Goal: Transaction & Acquisition: Purchase product/service

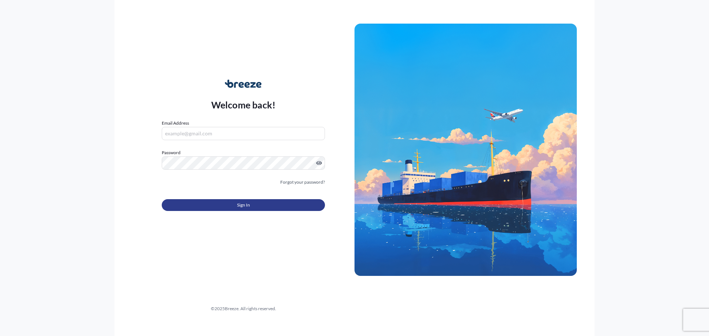
type input "[EMAIL_ADDRESS][DOMAIN_NAME]"
click at [240, 206] on span "Sign In" at bounding box center [243, 205] width 13 height 7
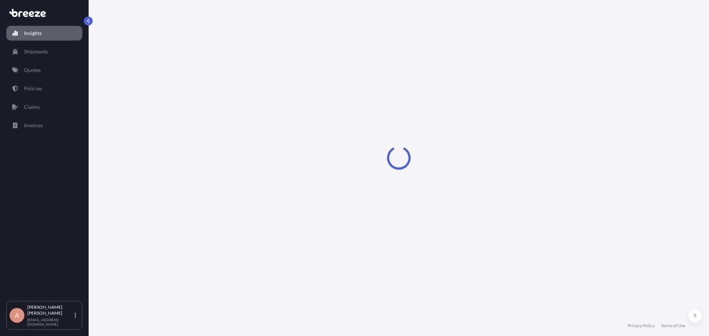
select select "2025"
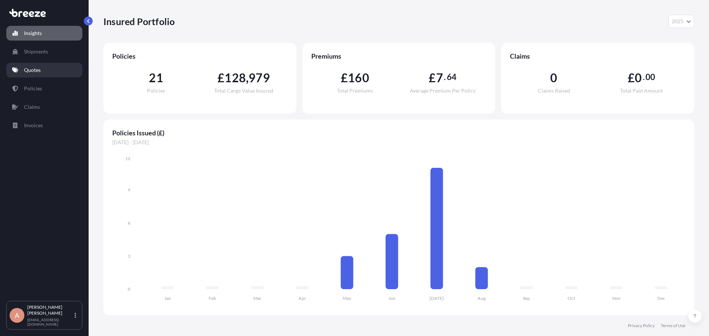
click at [37, 68] on p "Quotes" at bounding box center [32, 69] width 17 height 7
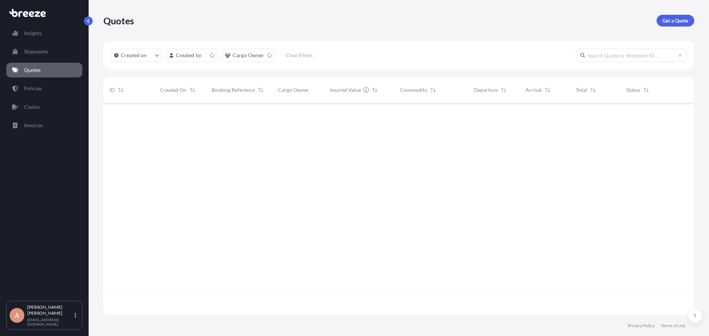
scroll to position [211, 585]
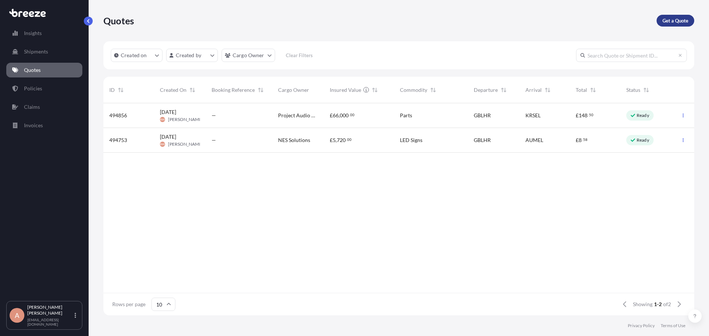
click at [674, 21] on p "Get a Quote" at bounding box center [675, 20] width 26 height 7
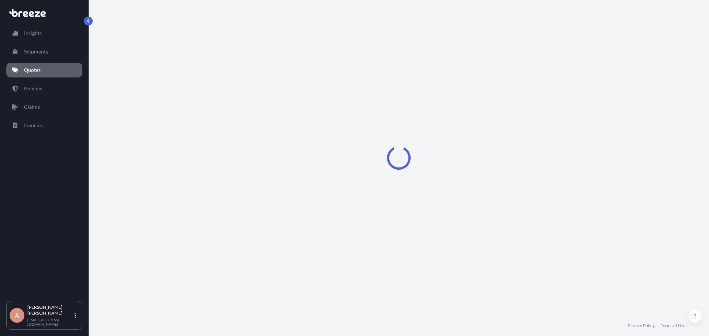
select select "Road"
select select "Sea"
select select "1"
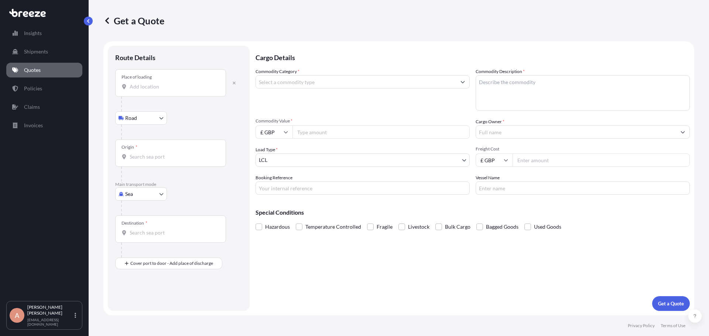
click at [165, 86] on input "Place of loading" at bounding box center [173, 86] width 87 height 7
paste input "Needle Industries ( [GEOGRAPHIC_DATA] ) Private Limited, A3, DBS Paxina, [STREE…"
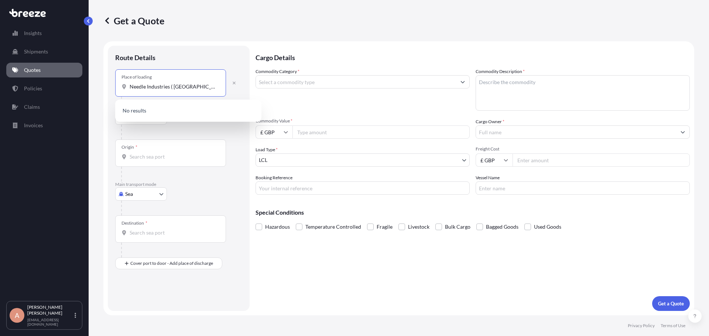
scroll to position [0, 234]
click at [159, 86] on input "Needle Industries ( [GEOGRAPHIC_DATA] ) Private Limited, A3, DBS Paxina, [STREE…" at bounding box center [173, 86] width 87 height 7
click at [132, 86] on input "Needle Industries ( [GEOGRAPHIC_DATA] ) Private Limited, A3, DBS Paxina, [STREE…" at bounding box center [173, 86] width 87 height 7
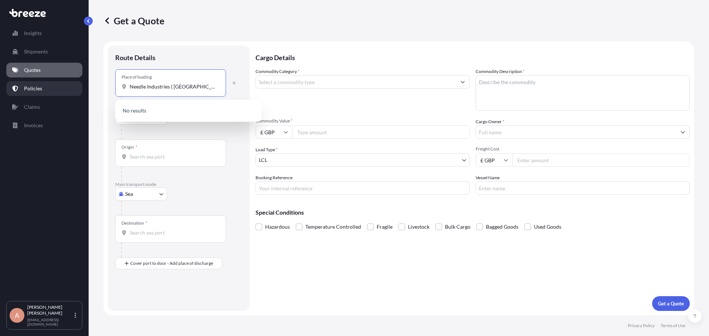
drag, startPoint x: 136, startPoint y: 86, endPoint x: 23, endPoint y: 87, distance: 113.0
click at [23, 87] on div "Insights Shipments Quotes Policies Claims Invoices A [PERSON_NAME] [PERSON_NAME…" at bounding box center [354, 168] width 709 height 336
drag, startPoint x: 161, startPoint y: 91, endPoint x: 179, endPoint y: 90, distance: 17.7
click at [162, 91] on div "Place of loading Needle Industries ( [GEOGRAPHIC_DATA] ) Private Limited, A3, D…" at bounding box center [170, 82] width 111 height 27
click at [162, 90] on input "Needle Industries ( [GEOGRAPHIC_DATA] ) Private Limited, A3, DBS Paxina, [STREE…" at bounding box center [173, 86] width 87 height 7
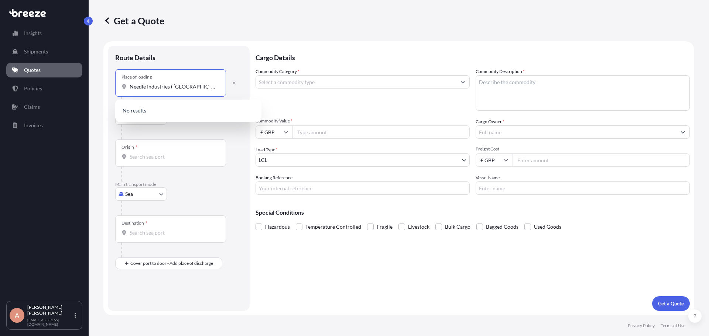
click at [207, 85] on input "Needle Industries ( [GEOGRAPHIC_DATA] ) Private Limited, A3, DBS Paxina, [STREE…" at bounding box center [173, 86] width 87 height 7
click at [187, 86] on input "Needle Industries ( [GEOGRAPHIC_DATA] ) Private Limited, A3, DBS Paxina, [STREE…" at bounding box center [173, 86] width 87 height 7
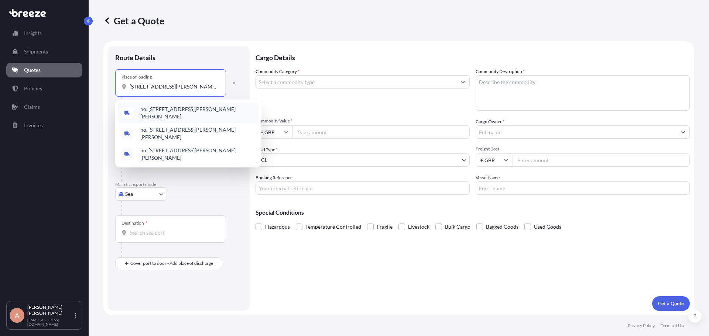
click at [179, 111] on span "no. [STREET_ADDRESS][PERSON_NAME][PERSON_NAME]" at bounding box center [197, 113] width 115 height 15
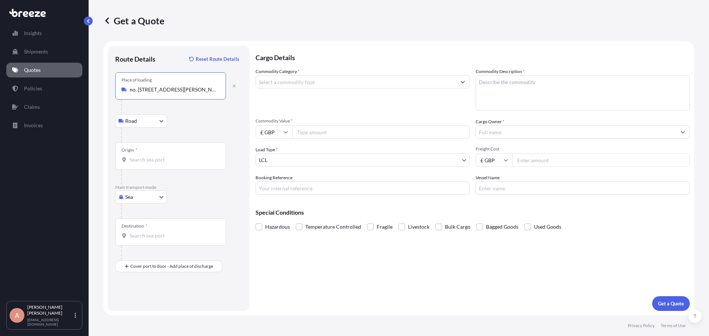
type input "no. [STREET_ADDRESS][PERSON_NAME][PERSON_NAME]"
click at [157, 121] on body "3 options available. Insights Shipments Quotes Policies Claims Invoices A [PERS…" at bounding box center [354, 168] width 709 height 336
click at [139, 198] on body "3 options available. Insights Shipments Quotes Policies Claims Invoices A [PERS…" at bounding box center [354, 168] width 709 height 336
click at [137, 225] on div "Air" at bounding box center [141, 229] width 46 height 13
select select "Air"
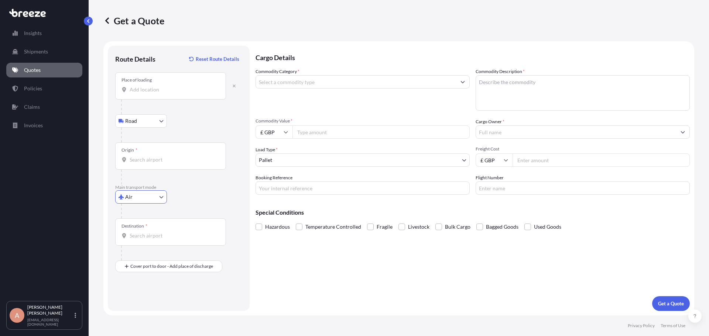
click at [159, 159] on input "Origin *" at bounding box center [173, 159] width 87 height 7
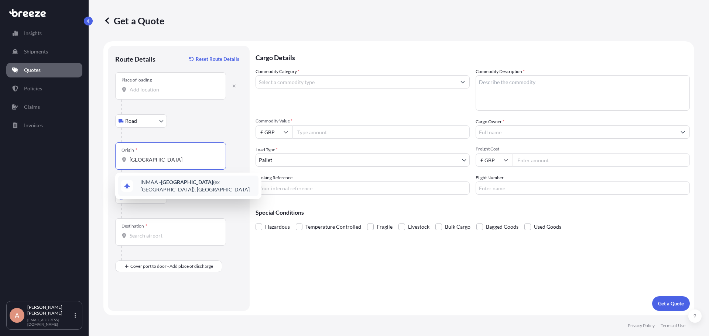
click at [191, 186] on span "INMAA - [GEOGRAPHIC_DATA] (ex [GEOGRAPHIC_DATA]), [GEOGRAPHIC_DATA]" at bounding box center [197, 186] width 115 height 15
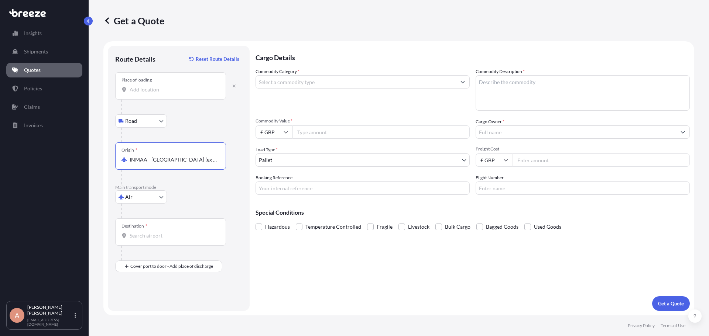
type input "INMAA - [GEOGRAPHIC_DATA] (ex [GEOGRAPHIC_DATA]), [GEOGRAPHIC_DATA]"
click at [154, 235] on input "Destination *" at bounding box center [173, 235] width 87 height 7
click at [166, 288] on div "Route Details Reset Route Details Place of loading Road Road Rail Origin * INMA…" at bounding box center [178, 178] width 127 height 251
click at [140, 302] on input "Place of Discharge" at bounding box center [173, 305] width 87 height 7
click at [154, 309] on input "Place of Discharge" at bounding box center [173, 305] width 87 height 7
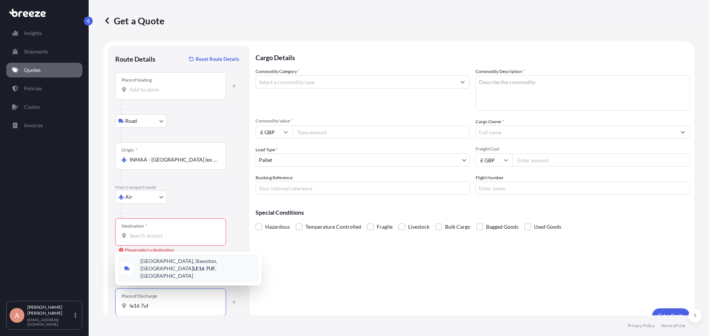
click at [175, 269] on span "[STREET_ADDRESS]" at bounding box center [197, 269] width 115 height 22
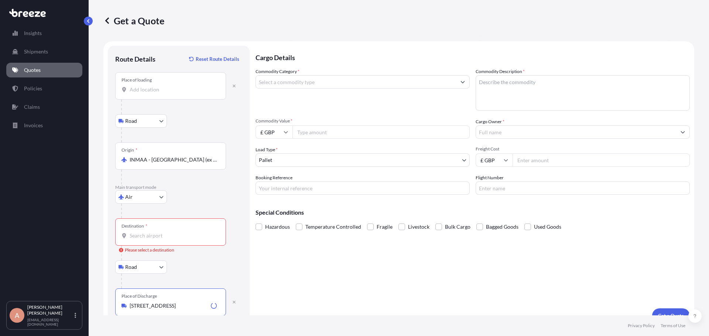
type input "[STREET_ADDRESS]"
click at [156, 238] on input "Destination * Please select a destination" at bounding box center [173, 235] width 87 height 7
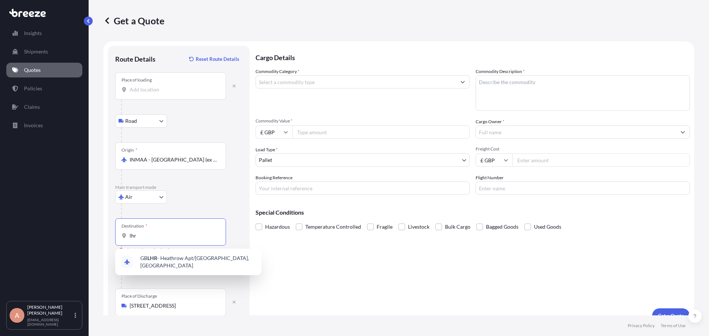
click at [165, 258] on span "GB LHR - Heathrow Apt/[GEOGRAPHIC_DATA], [GEOGRAPHIC_DATA]" at bounding box center [197, 262] width 115 height 15
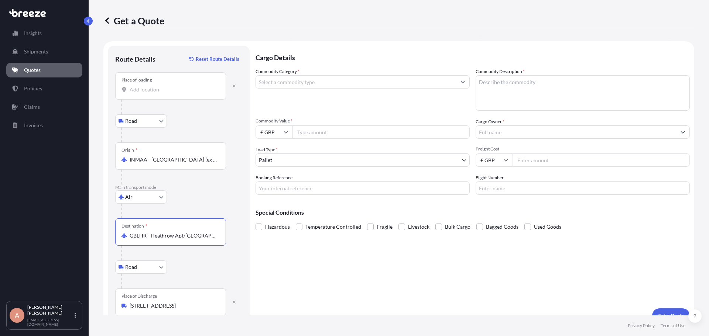
type input "GBLHR - Heathrow Apt/[GEOGRAPHIC_DATA], [GEOGRAPHIC_DATA]"
click at [337, 80] on input "Commodity Category *" at bounding box center [356, 81] width 200 height 13
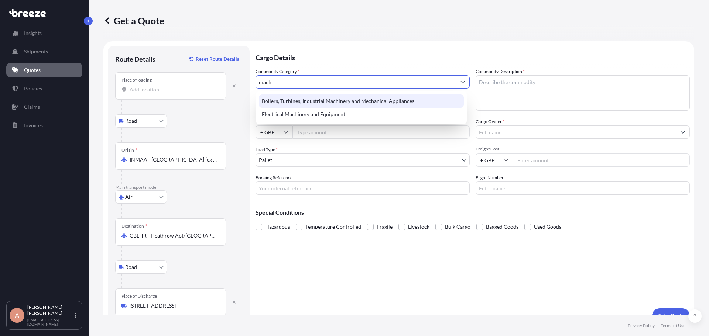
click at [334, 98] on div "Boilers, Turbines, Industrial Machinery and Mechanical Appliances" at bounding box center [361, 100] width 205 height 13
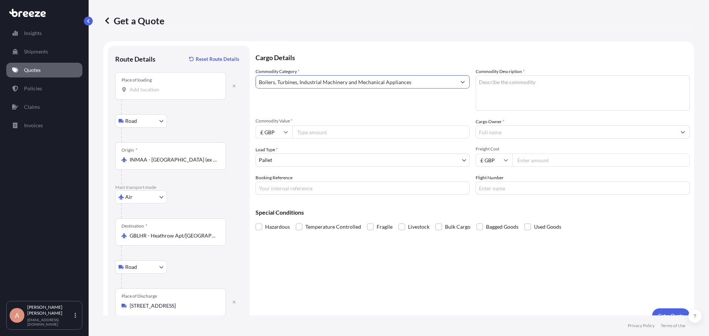
type input "Boilers, Turbines, Industrial Machinery and Mechanical Appliances"
click at [523, 85] on textarea "Commodity Description *" at bounding box center [582, 92] width 214 height 35
type textarea "Sewing equipment"
click at [352, 134] on input "Commodity Value *" at bounding box center [380, 131] width 177 height 13
paste input "2667.73"
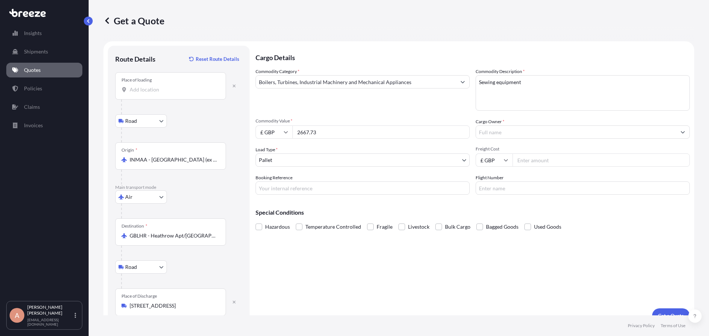
type input "2667.73"
click at [517, 134] on input "Cargo Owner *" at bounding box center [576, 131] width 200 height 13
click at [581, 134] on input "The Needle Company" at bounding box center [576, 131] width 200 height 13
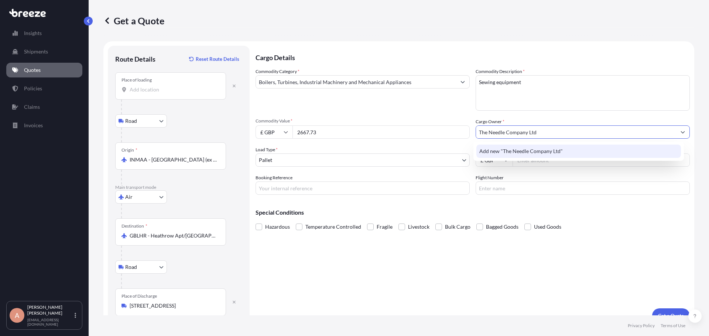
click at [571, 149] on div "Add new "The Needle Company Ltd"" at bounding box center [578, 151] width 205 height 13
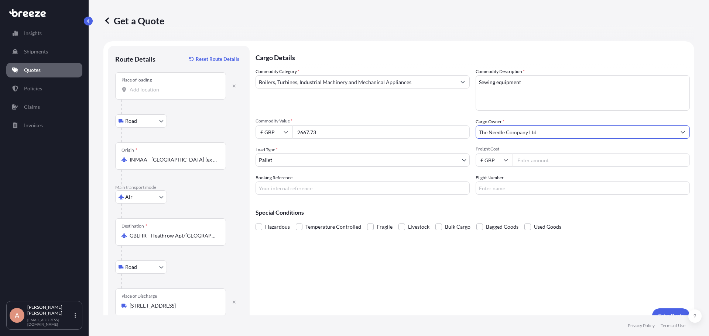
type input "The Needle Company Ltd"
click at [327, 162] on body "15 options available. 1 option available. 0 options available. 1 option availab…" at bounding box center [354, 168] width 709 height 336
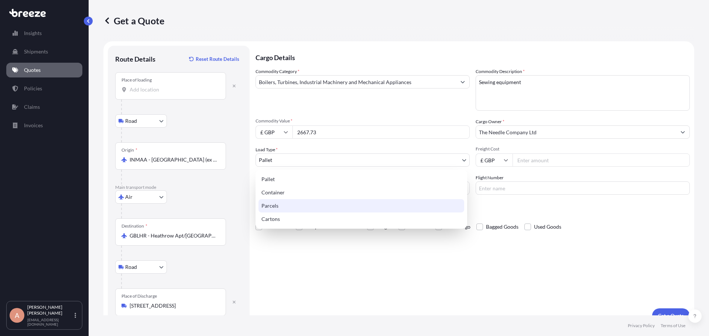
click at [299, 202] on div "Parcels" at bounding box center [361, 205] width 206 height 13
select select "3"
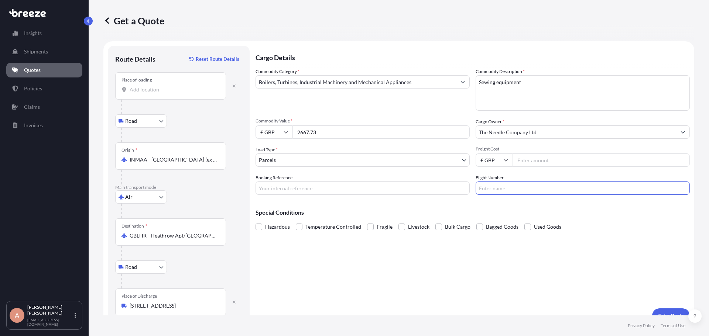
click at [520, 192] on input "Flight Number" at bounding box center [582, 188] width 214 height 13
click at [534, 159] on input "Freight Cost" at bounding box center [600, 160] width 177 height 13
type input "451.70"
click at [506, 254] on div "Cargo Details Commodity Category * Boilers, Turbines, Industrial Machinery and …" at bounding box center [472, 185] width 434 height 278
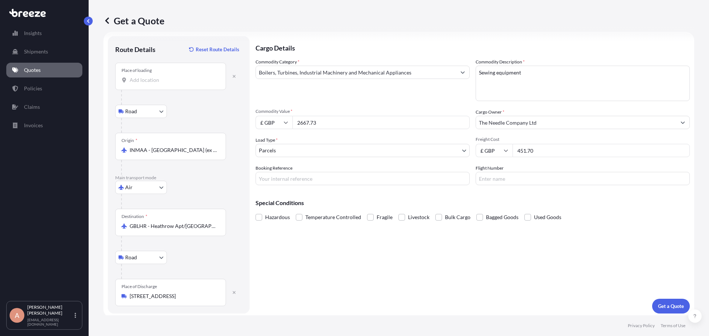
scroll to position [12, 0]
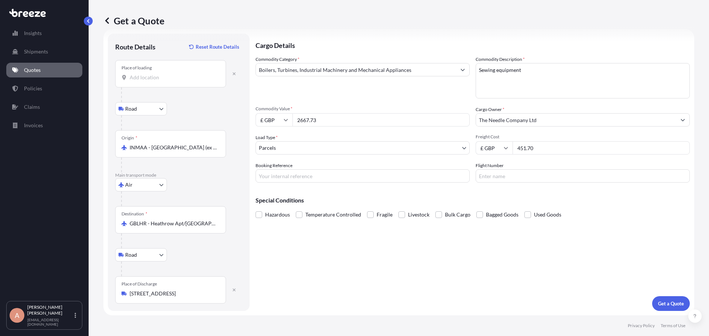
click at [514, 177] on input "Flight Number" at bounding box center [582, 175] width 214 height 13
type input "Fedex"
click at [458, 239] on div "Cargo Details Commodity Category * Boilers, Turbines, Industrial Machinery and …" at bounding box center [472, 173] width 434 height 278
click at [663, 306] on p "Get a Quote" at bounding box center [671, 303] width 26 height 7
click at [155, 76] on input "Place of loading Please select a place of loading" at bounding box center [173, 77] width 87 height 7
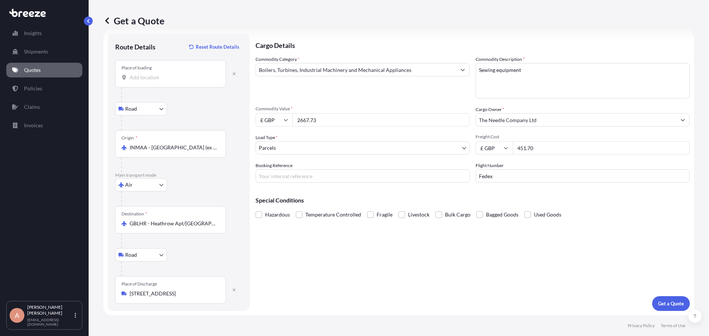
click at [286, 174] on input "Booking Reference" at bounding box center [362, 175] width 214 height 13
click at [182, 78] on input "Place of loading" at bounding box center [173, 77] width 87 height 7
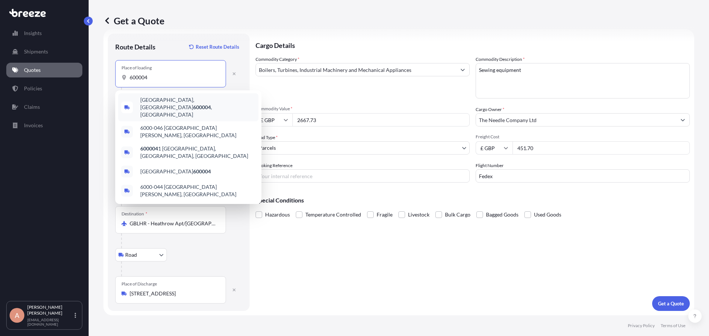
click at [175, 103] on span "[GEOGRAPHIC_DATA], [GEOGRAPHIC_DATA] , [GEOGRAPHIC_DATA]" at bounding box center [197, 107] width 115 height 22
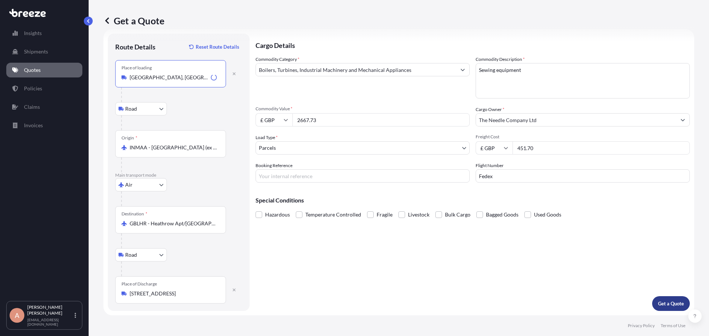
type input "[GEOGRAPHIC_DATA], [GEOGRAPHIC_DATA], [GEOGRAPHIC_DATA]"
click at [661, 300] on p "Get a Quote" at bounding box center [671, 303] width 26 height 7
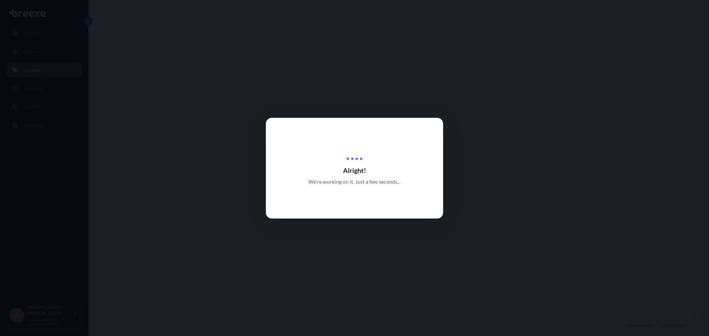
select select "Road"
select select "Air"
select select "Road"
select select "3"
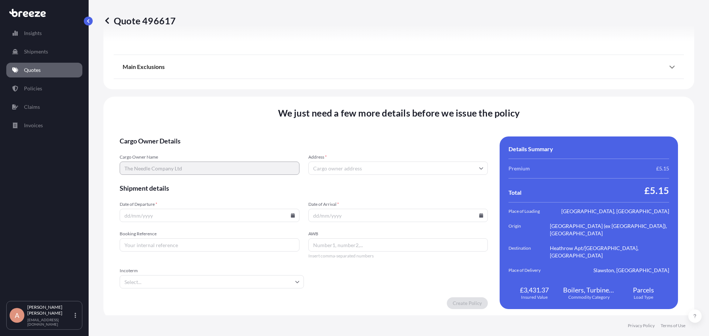
scroll to position [981, 0]
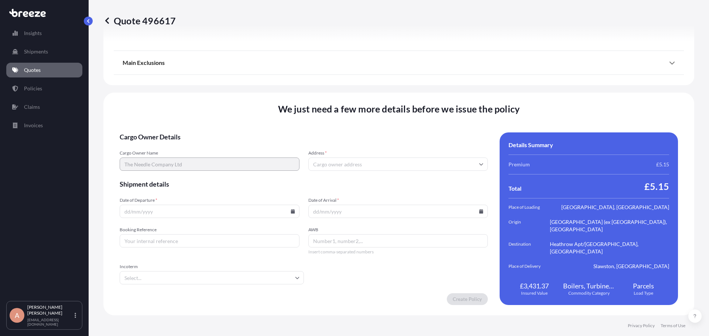
click at [45, 72] on link "Quotes" at bounding box center [44, 70] width 76 height 15
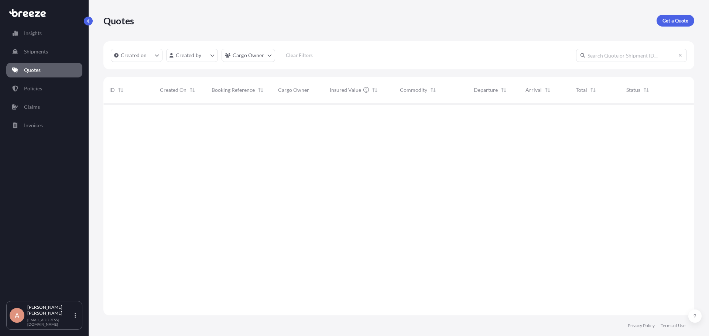
scroll to position [211, 585]
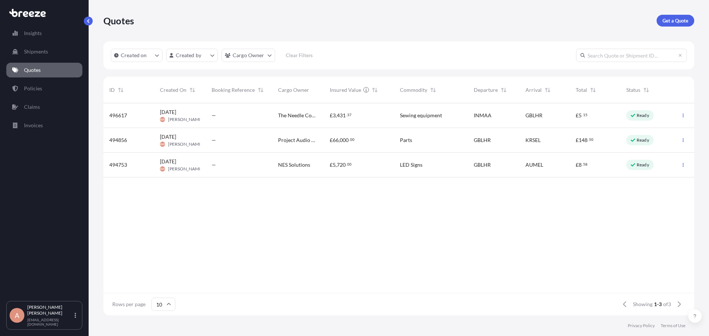
click at [686, 114] on button "button" at bounding box center [683, 116] width 12 height 12
click at [654, 116] on p "Edit quote" at bounding box center [647, 116] width 24 height 7
select select "Road"
select select "Air"
select select "Road"
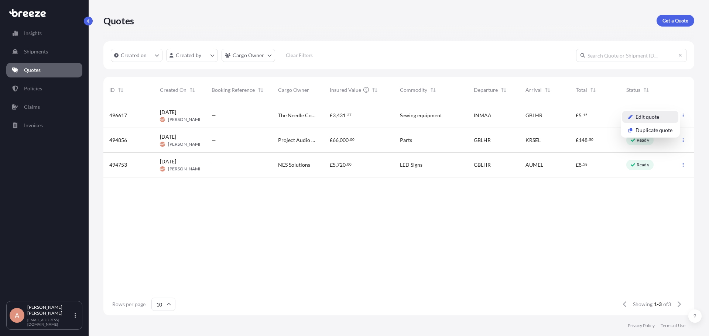
select select "3"
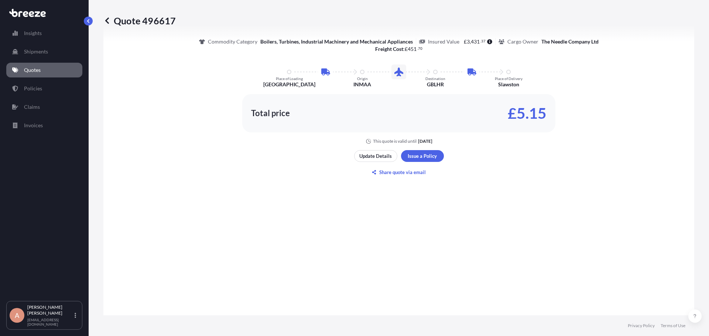
scroll to position [517, 0]
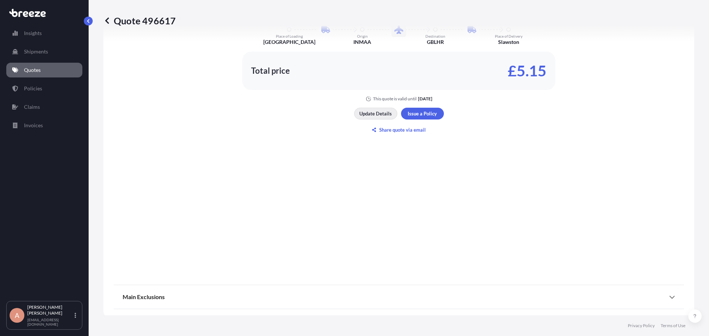
click at [378, 112] on p "Update Details" at bounding box center [375, 113] width 32 height 7
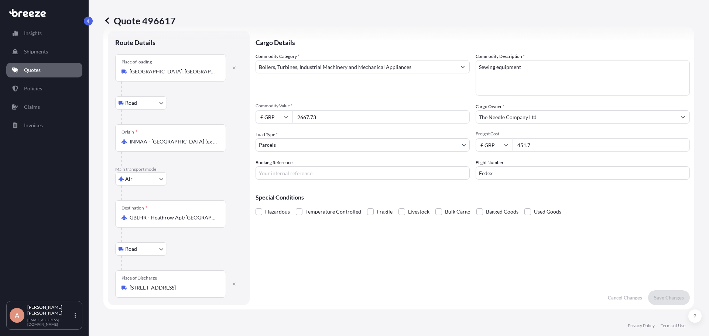
scroll to position [12, 0]
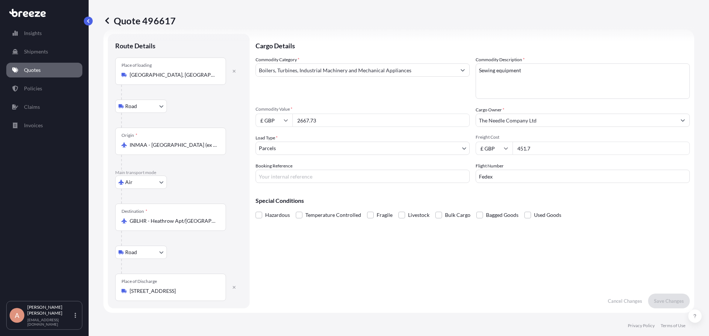
click at [512, 175] on input "Fedex" at bounding box center [582, 176] width 214 height 13
paste input "883504732296"
type input "Fedex 883504732296"
click at [426, 265] on div "Cargo Details Commodity Category * Boilers, Turbines, Industrial Machinery and …" at bounding box center [472, 171] width 434 height 275
click at [661, 302] on p "Save Changes" at bounding box center [669, 300] width 30 height 7
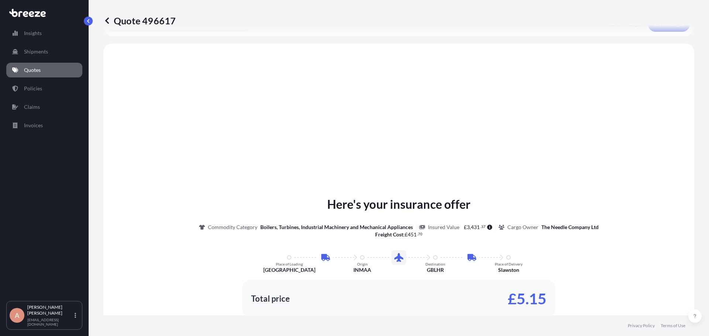
scroll to position [295, 0]
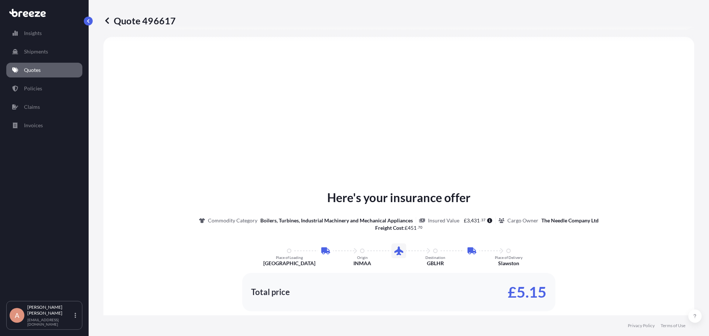
select select "Road"
select select "Air"
select select "Road"
select select "3"
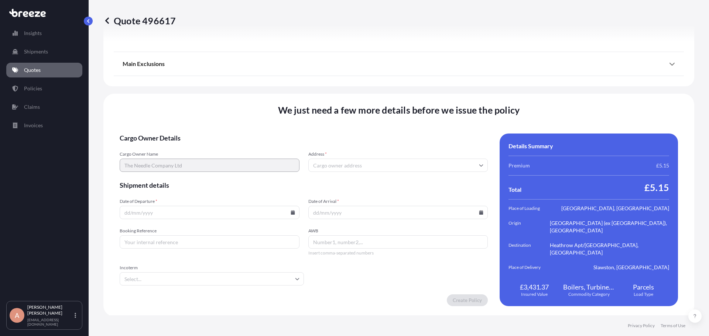
scroll to position [981, 0]
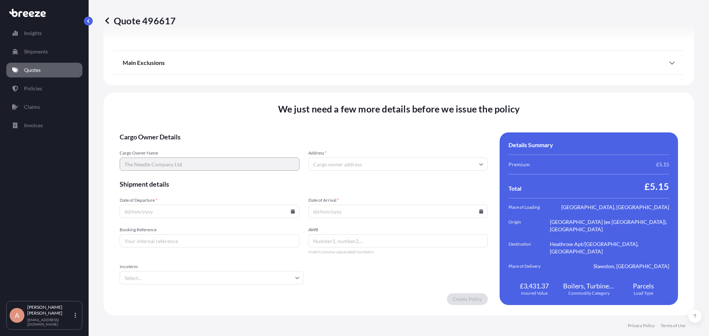
click at [330, 161] on input "Address *" at bounding box center [398, 164] width 180 height 13
paste input "[STREET_ADDRESS]"
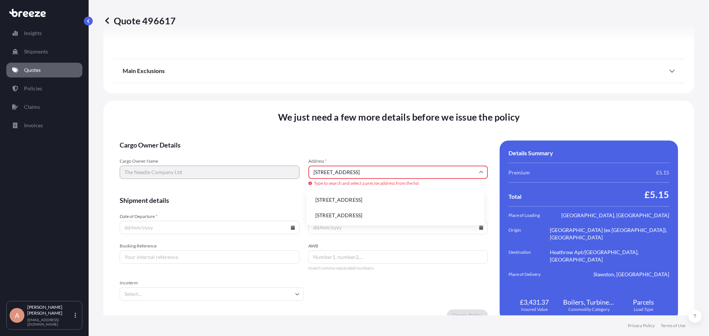
drag, startPoint x: 444, startPoint y: 172, endPoint x: 422, endPoint y: 174, distance: 21.5
click at [422, 174] on input "[STREET_ADDRESS]" at bounding box center [398, 172] width 180 height 13
click at [354, 172] on input "[STREET_ADDRESS]" at bounding box center [398, 172] width 180 height 13
click at [361, 172] on input "[STREET_ADDRESS]" at bounding box center [398, 172] width 180 height 13
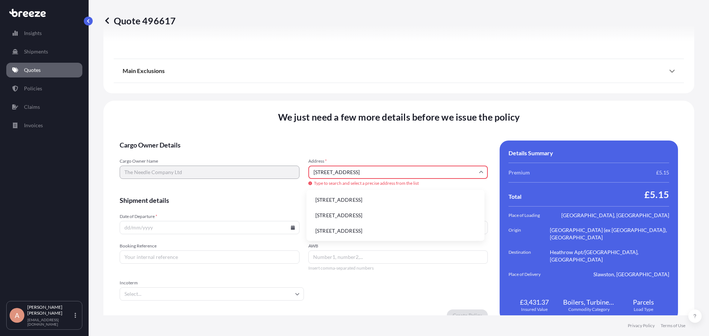
click at [361, 172] on input "[STREET_ADDRESS]" at bounding box center [398, 172] width 180 height 13
click at [353, 201] on li "[STREET_ADDRESS]" at bounding box center [395, 200] width 172 height 14
type input "[STREET_ADDRESS]"
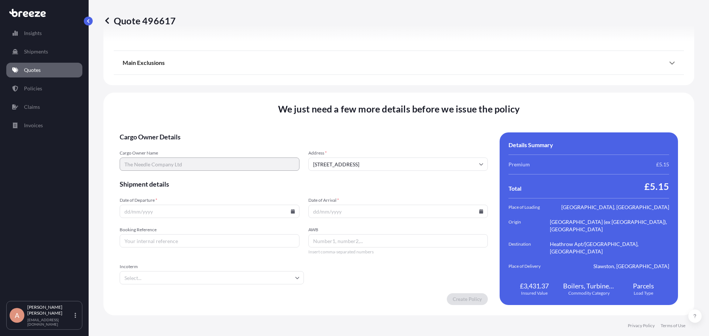
click at [225, 217] on input "Date of Departure *" at bounding box center [210, 211] width 180 height 13
click at [292, 210] on icon at bounding box center [292, 211] width 4 height 4
click at [192, 145] on button "13" at bounding box center [191, 146] width 12 height 12
type input "[DATE]"
click at [479, 211] on icon at bounding box center [481, 211] width 4 height 4
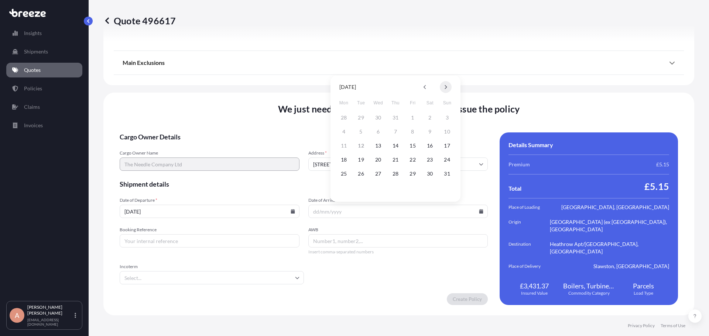
click at [447, 89] on button at bounding box center [446, 87] width 12 height 12
click at [342, 116] on button "1" at bounding box center [344, 118] width 12 height 12
type input "[DATE]"
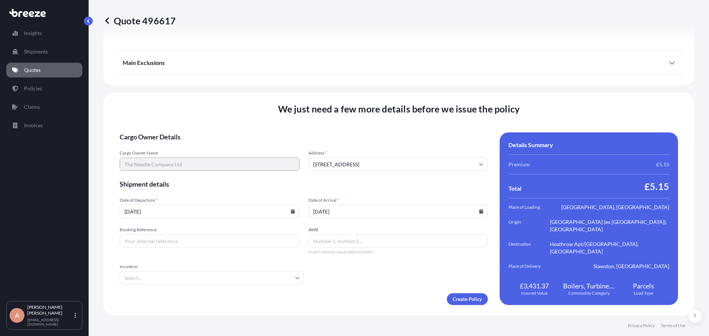
click at [165, 244] on input "Booking Reference" at bounding box center [210, 240] width 180 height 13
paste input "BRI250000501"
type input "BRI250000501"
drag, startPoint x: 340, startPoint y: 266, endPoint x: 348, endPoint y: 264, distance: 7.7
click at [341, 266] on form "Cargo Owner Details Cargo Owner Name The Needle Company Ltd Address * [STREET_A…" at bounding box center [304, 218] width 368 height 173
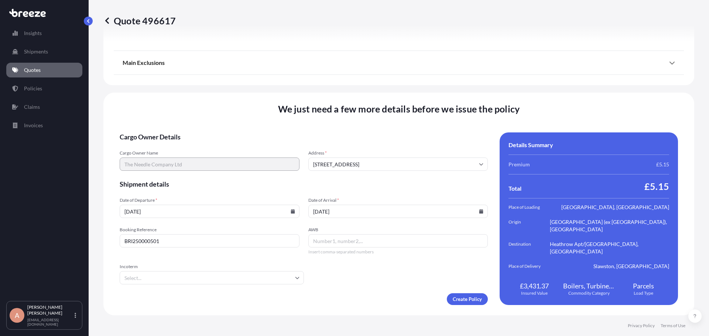
click at [364, 275] on form "Cargo Owner Details Cargo Owner Name The Needle Company Ltd Address * [STREET_A…" at bounding box center [304, 218] width 368 height 173
click at [263, 277] on input "Incoterm" at bounding box center [212, 277] width 184 height 13
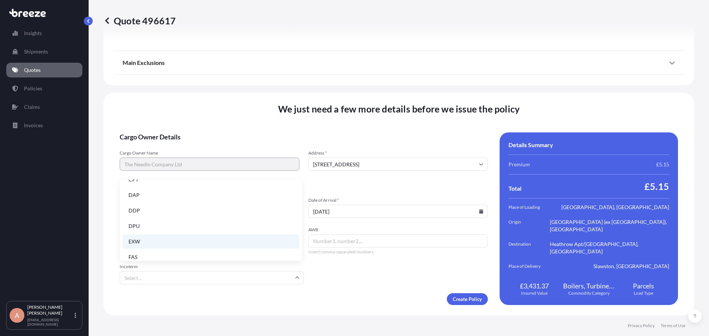
scroll to position [74, 0]
click at [178, 232] on ul "CFR CIF CIP CPT DAP DDP DPU EXW FAS FCA FOB" at bounding box center [211, 193] width 176 height 169
click at [174, 226] on li "EXW" at bounding box center [211, 224] width 176 height 14
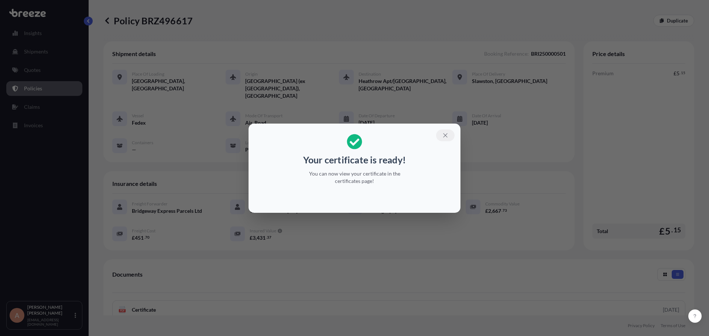
click at [448, 136] on icon "button" at bounding box center [445, 135] width 7 height 7
